Goal: Task Accomplishment & Management: Manage account settings

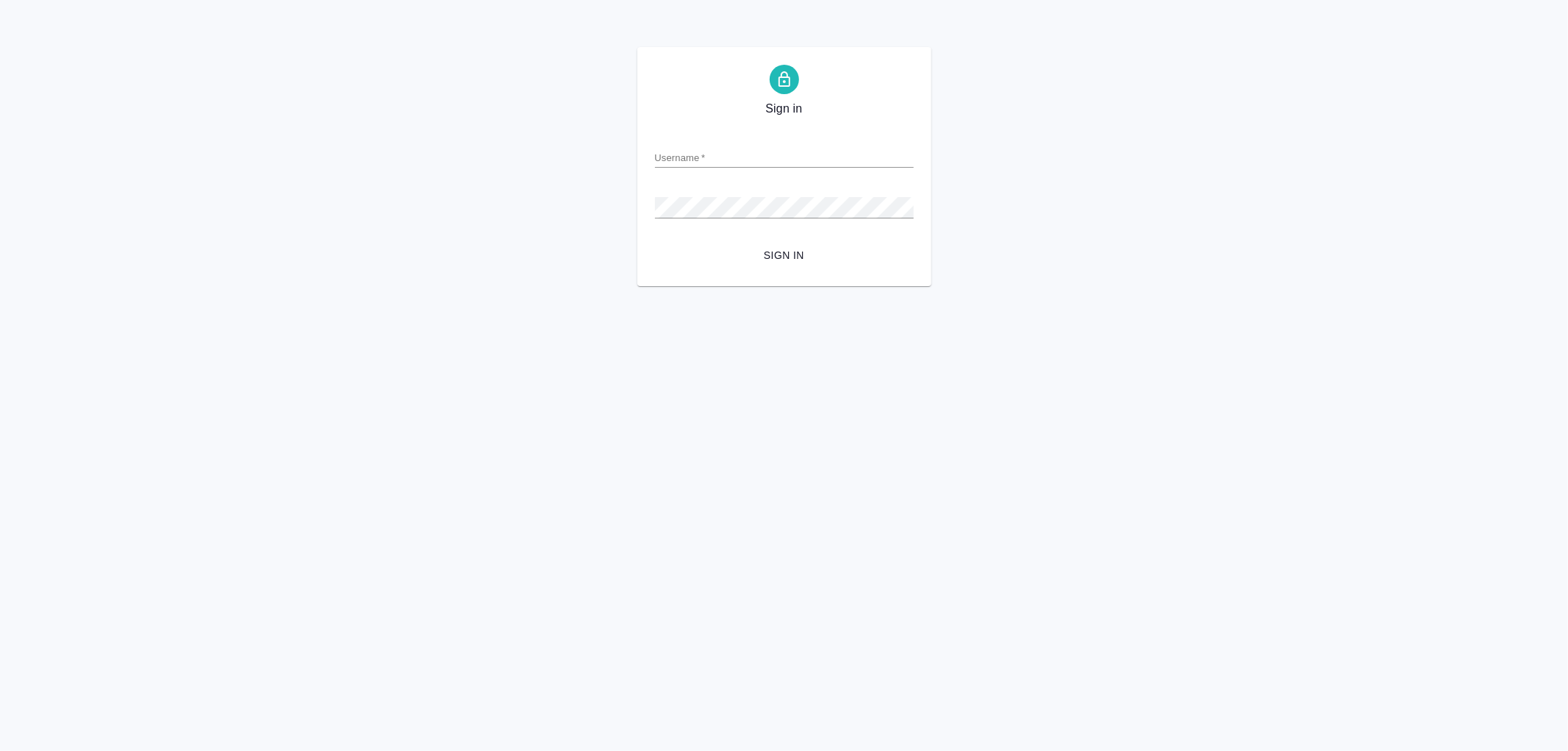
click at [694, 164] on input "Username   *" at bounding box center [785, 157] width 259 height 21
type input "arina.ivanova@awatera.com"
click at [655, 242] on button "Sign in" at bounding box center [785, 255] width 259 height 27
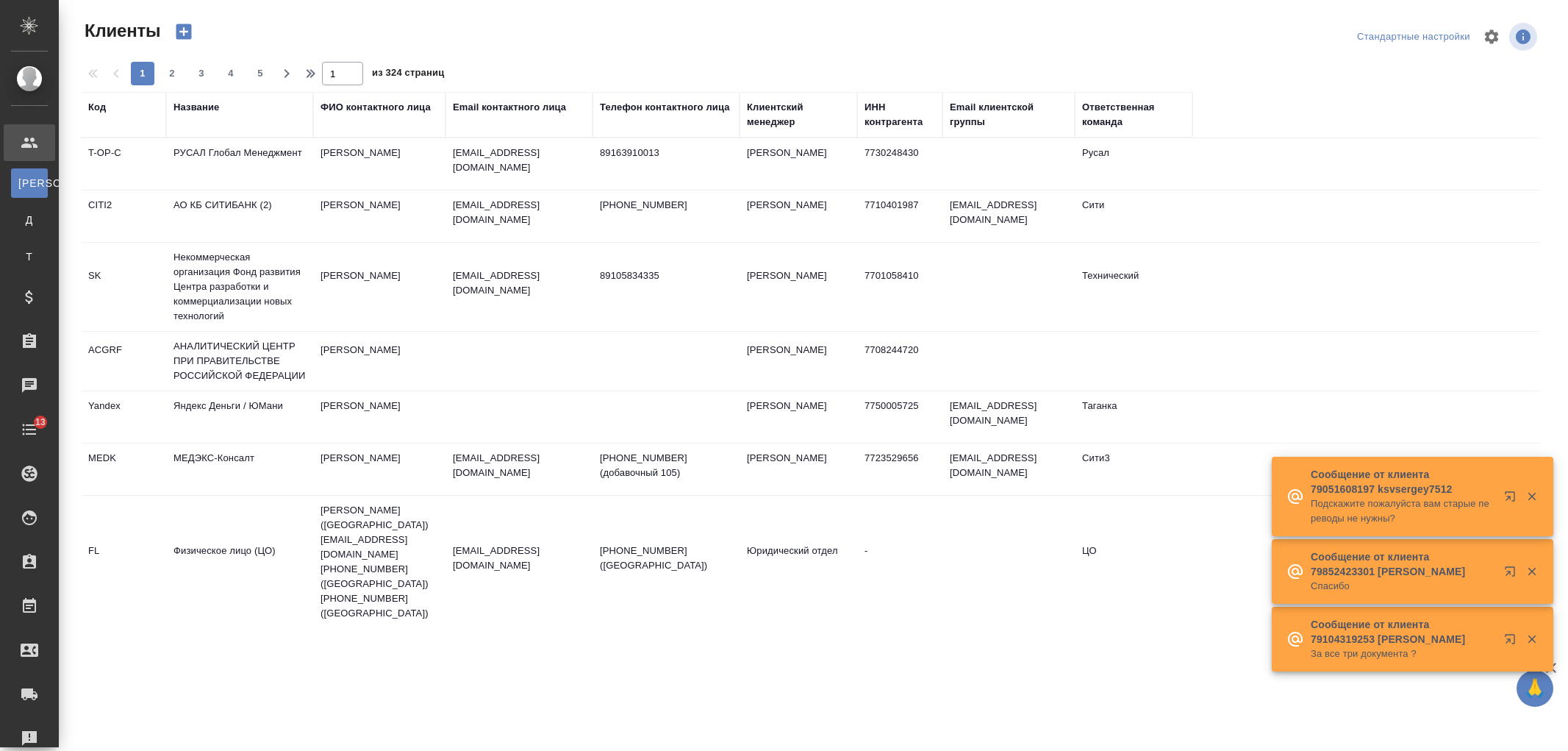
select select "RU"
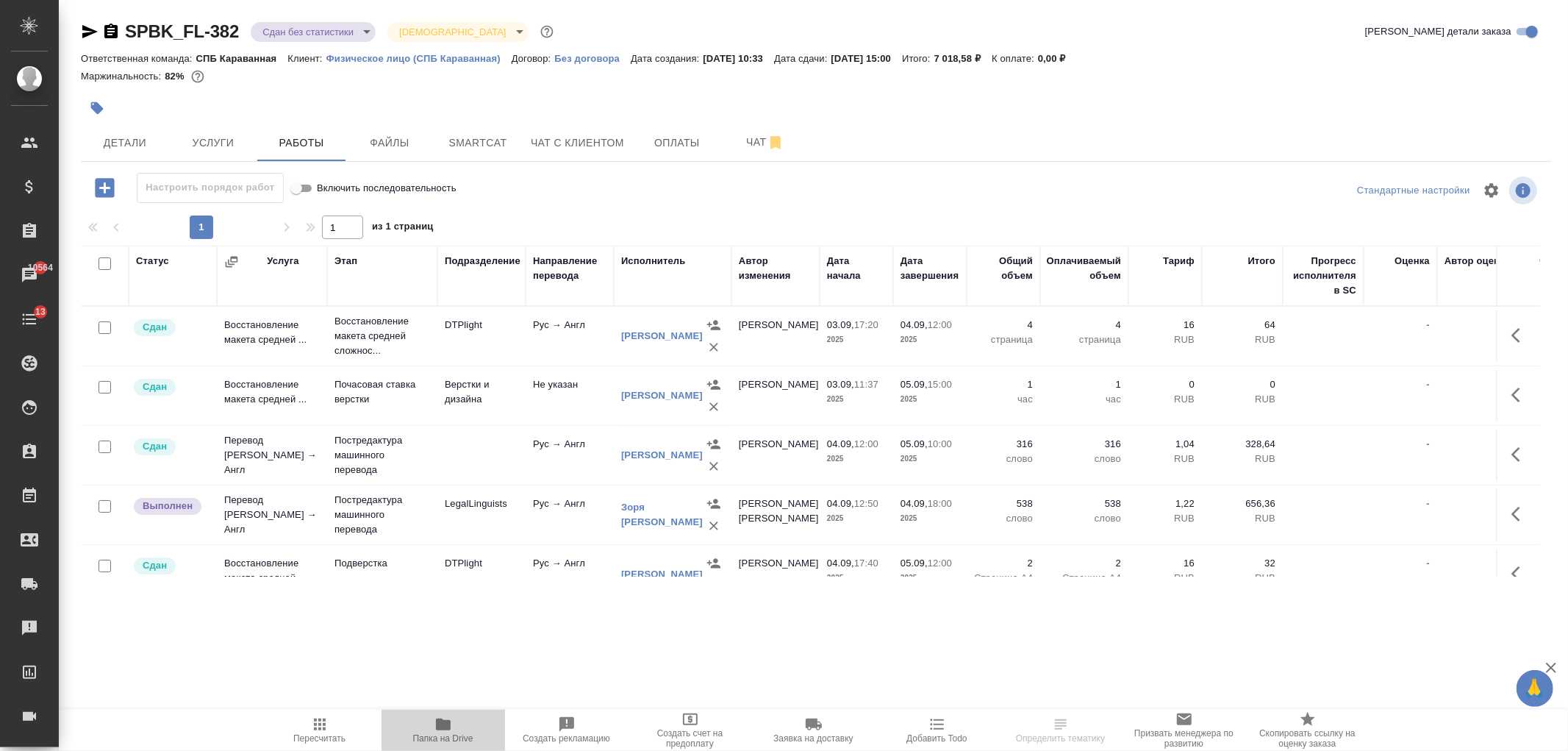
click at [449, 733] on span "Папка на Drive" at bounding box center [443, 738] width 60 height 10
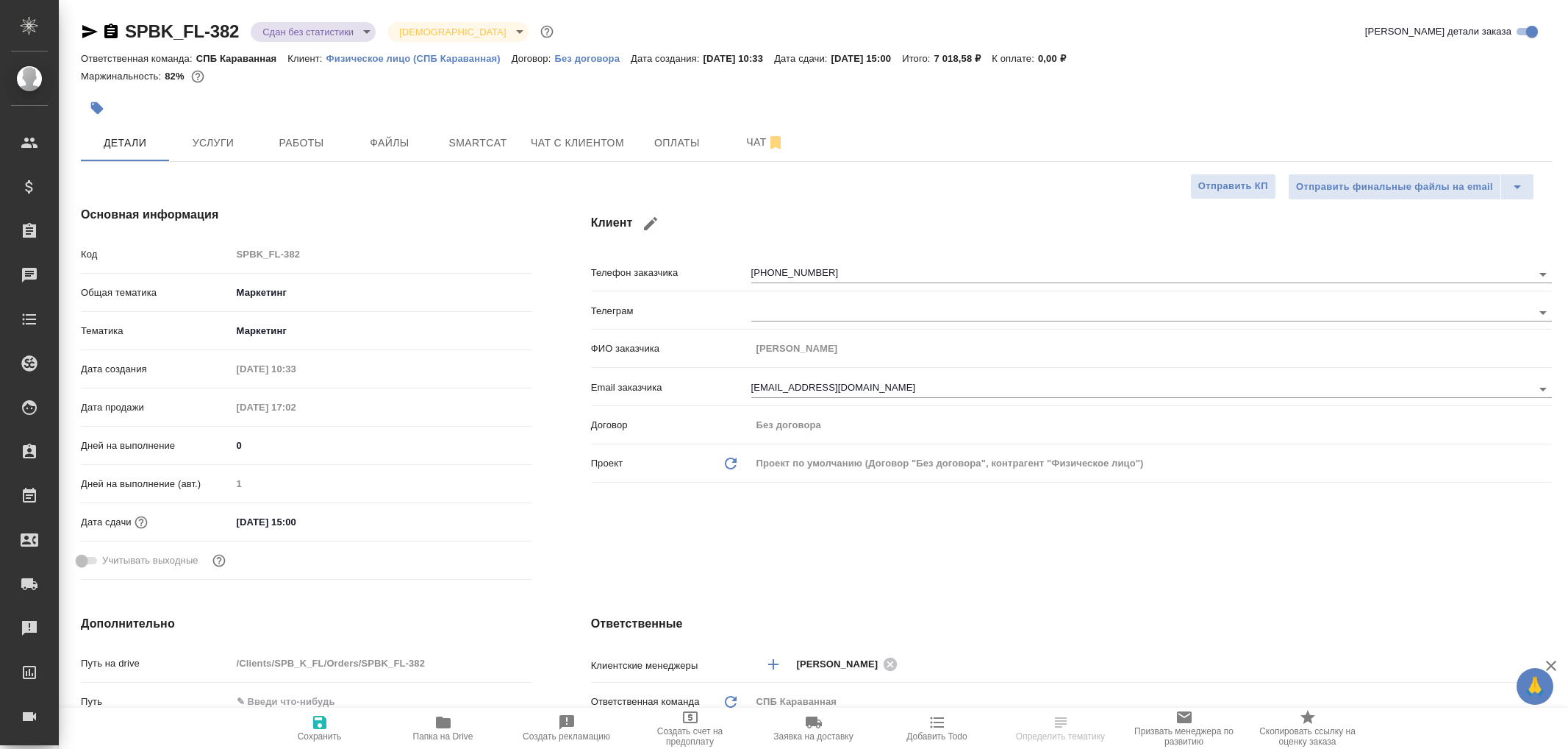
select select "RU"
